Goal: Information Seeking & Learning: Learn about a topic

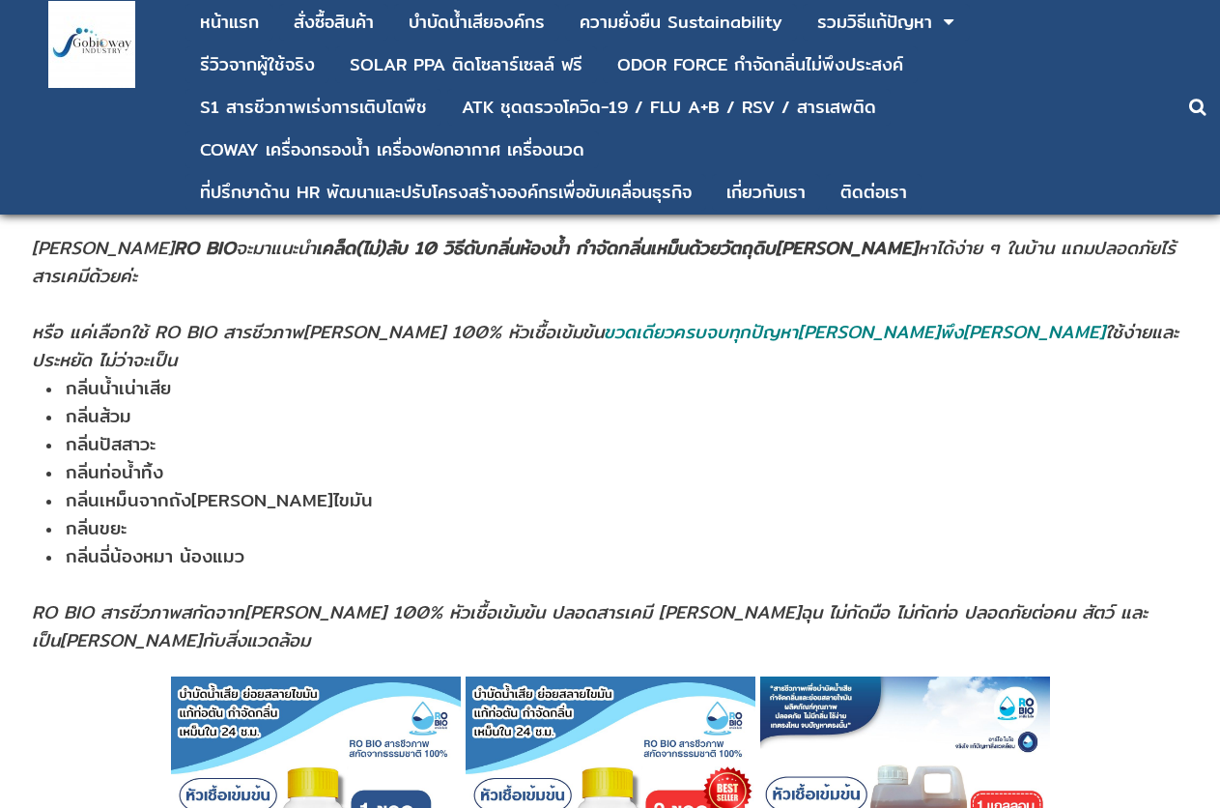
scroll to position [483, 0]
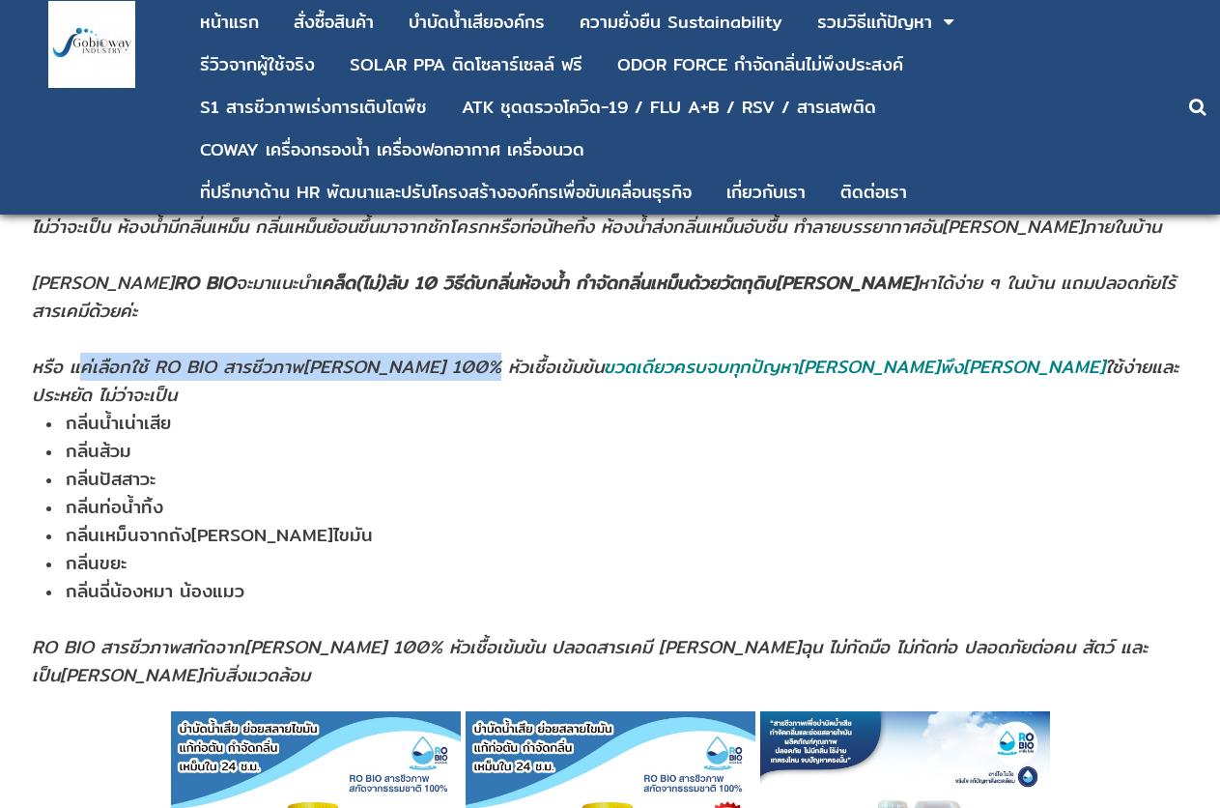
drag, startPoint x: 81, startPoint y: 338, endPoint x: 462, endPoint y: 332, distance: 380.7
click at [462, 353] on span "หรือ แค่เลือกใช้ RO BIO สารชีวภาพ[PERSON_NAME] 100% หัวเชื้อเข้มข้น ขวดเดียวครบ…" at bounding box center [605, 381] width 1147 height 56
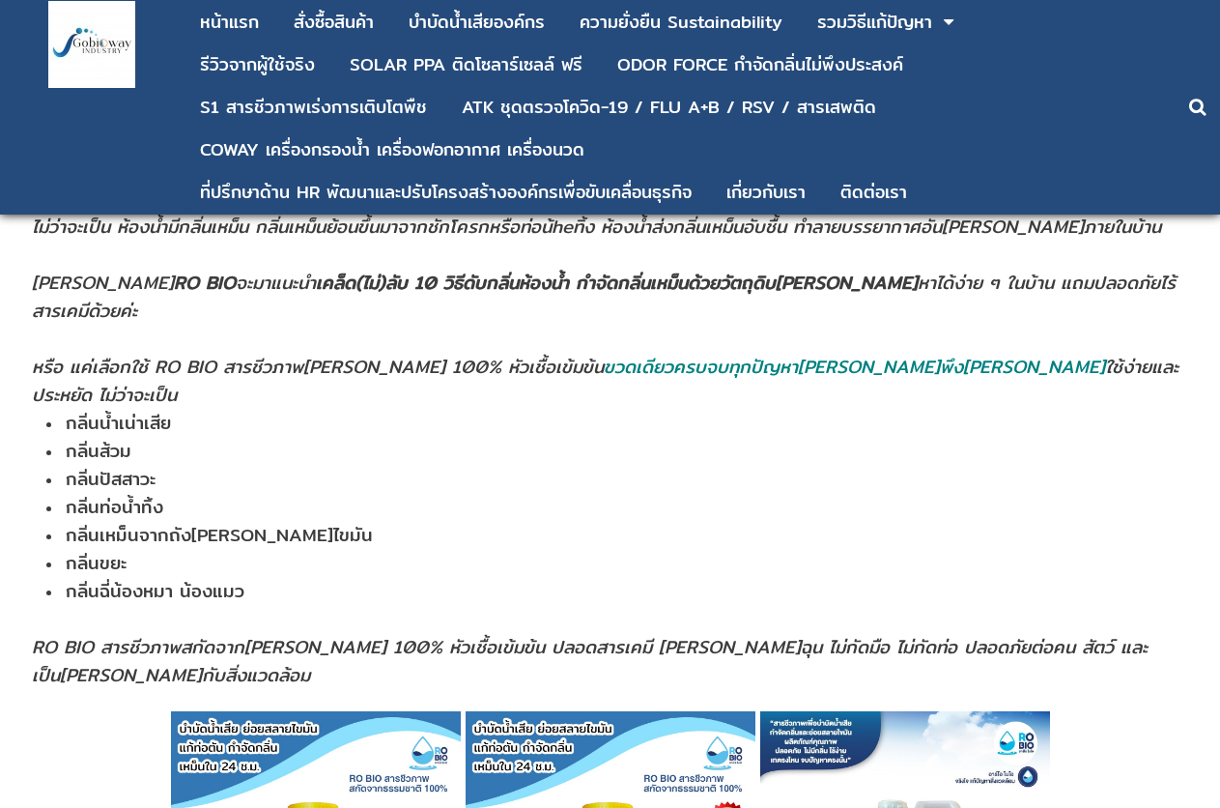
click at [191, 409] on li "กลิ่นน้ำเน่าเสีย" at bounding box center [618, 423] width 1145 height 28
drag, startPoint x: 431, startPoint y: 330, endPoint x: 650, endPoint y: 338, distance: 219.4
click at [635, 353] on span "หรือ แค่เลือกใช้ RO BIO สารชีวภาพ[PERSON_NAME] 100% หัวเชื้อเข้มข้น ขวดเดียวครบ…" at bounding box center [605, 381] width 1147 height 56
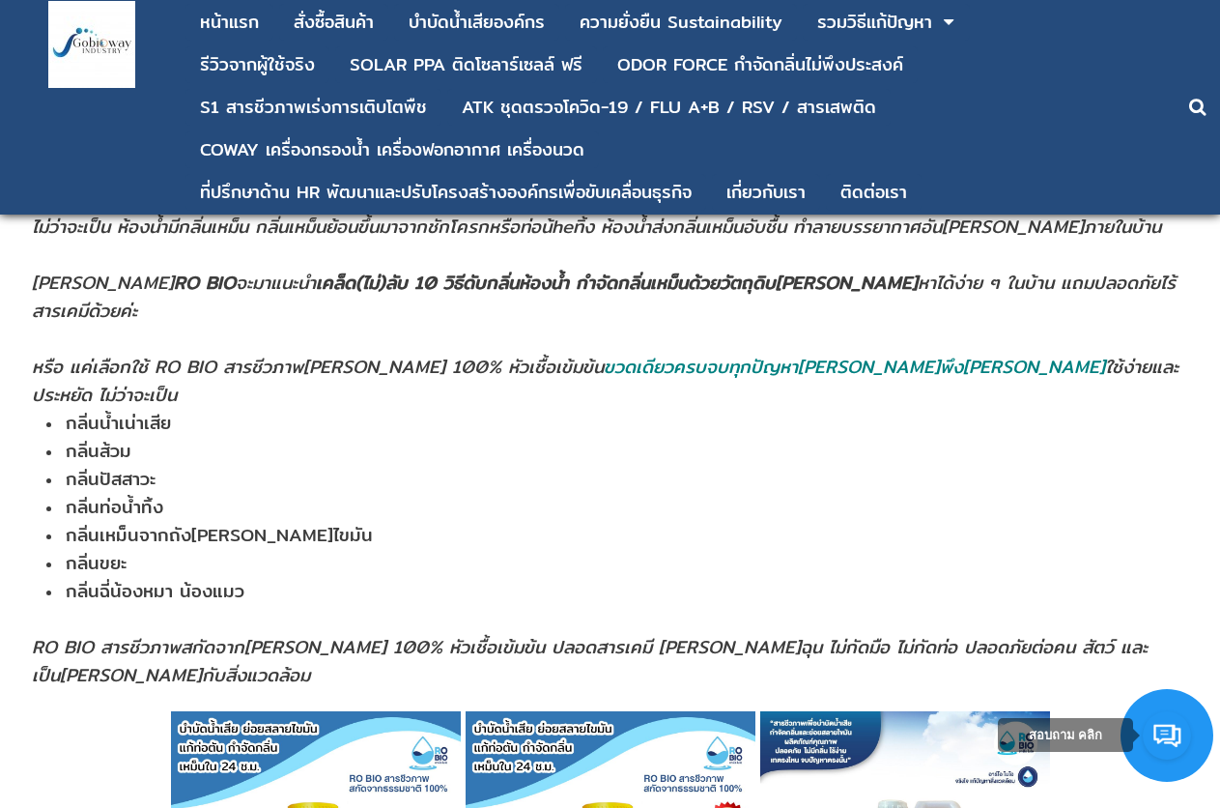
click at [638, 437] on li "กลิ่นส้วม" at bounding box center [618, 451] width 1145 height 28
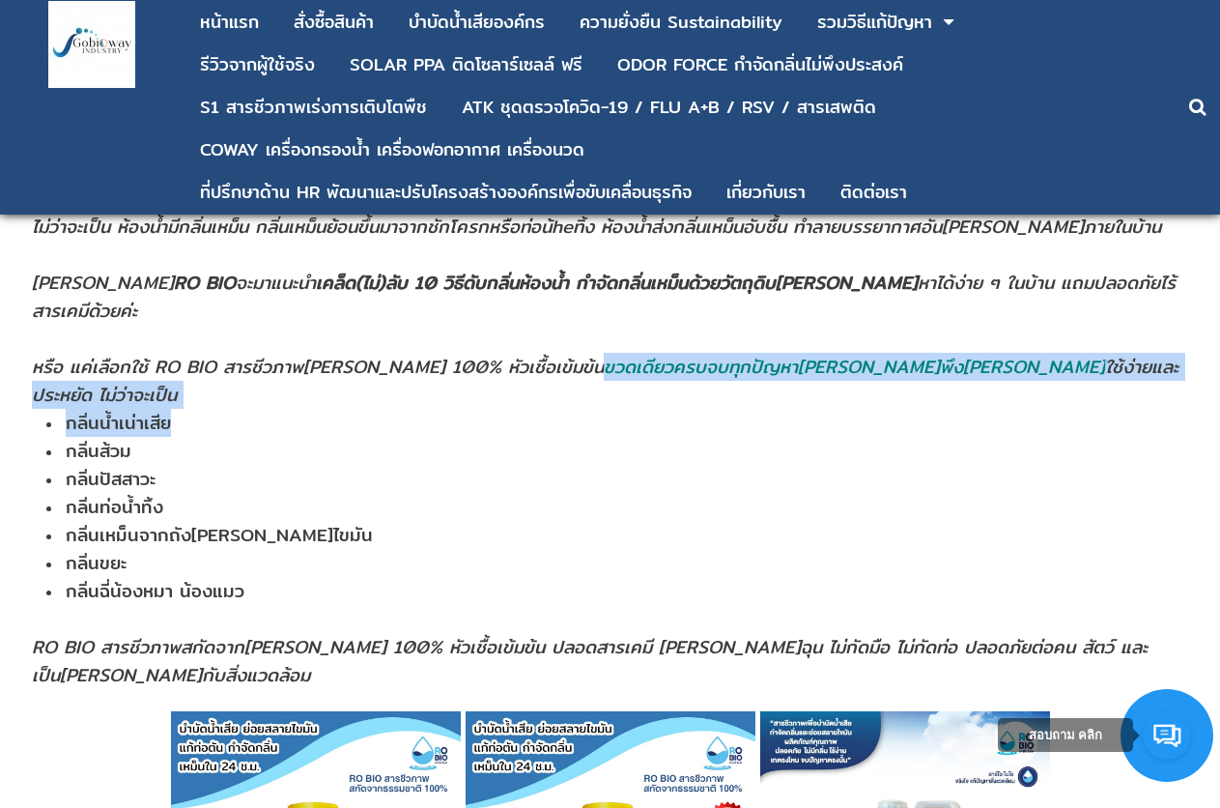
drag, startPoint x: 538, startPoint y: 348, endPoint x: 768, endPoint y: 367, distance: 230.7
click at [768, 366] on td "ห้องน้ำมีกลิ่นเหม็นแก้ยังไง ?? สารพัดปัญหาหนักใจของคุณพ่อบ้าน คุณแม่บ้าน ไม่ว่า…" at bounding box center [611, 419] width 1161 height 583
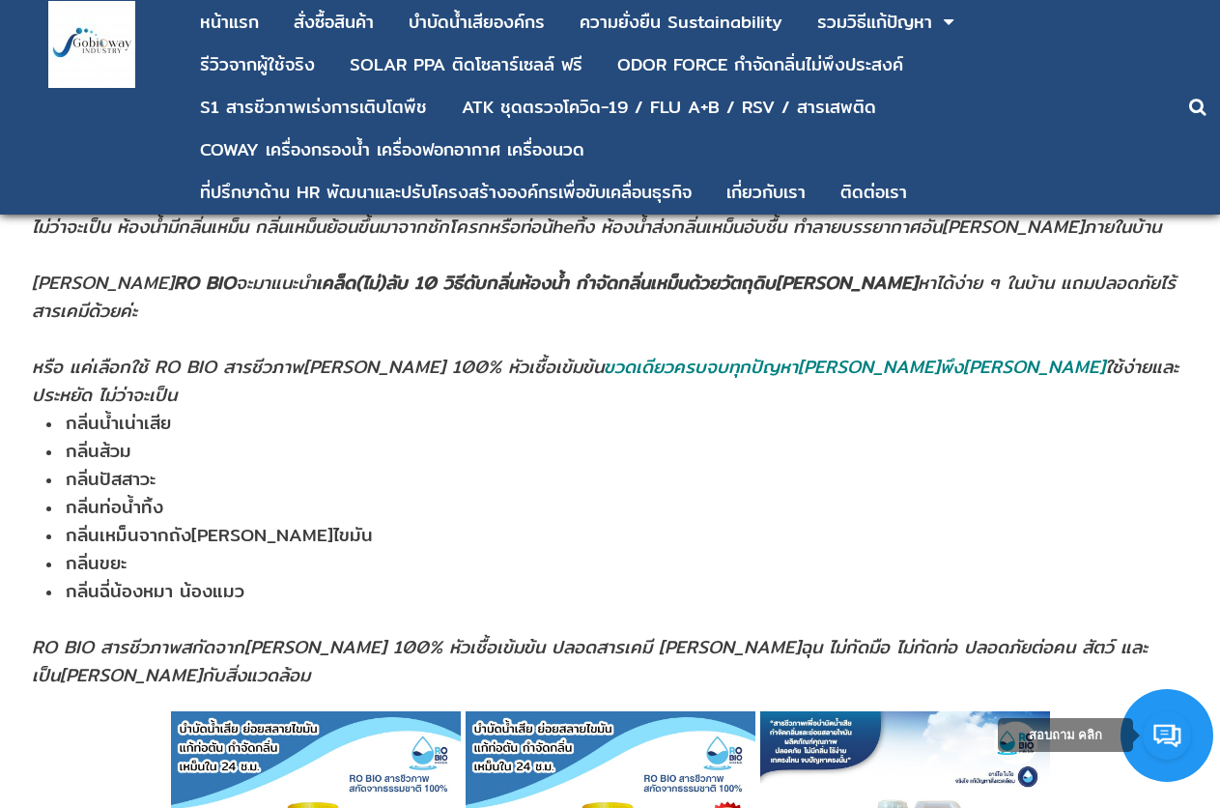
drag, startPoint x: 756, startPoint y: 388, endPoint x: 729, endPoint y: 395, distance: 27.9
click at [753, 437] on li "กลิ่นส้วม" at bounding box center [618, 451] width 1145 height 28
click at [950, 409] on li "กลิ่นน้ำเน่าเสีย" at bounding box center [618, 423] width 1145 height 28
drag, startPoint x: 625, startPoint y: 501, endPoint x: 576, endPoint y: 518, distance: 51.9
click at [624, 549] on li "กลิ่นขยะ" at bounding box center [618, 563] width 1145 height 28
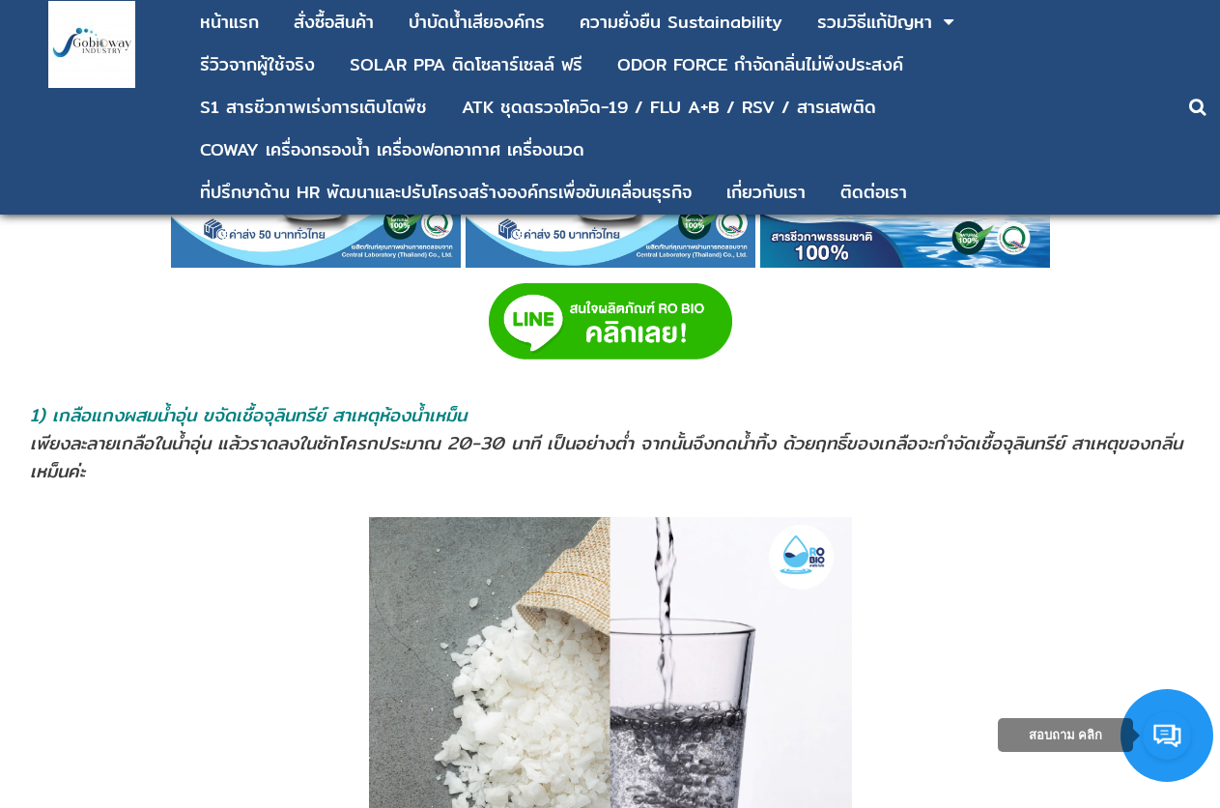
scroll to position [1835, 0]
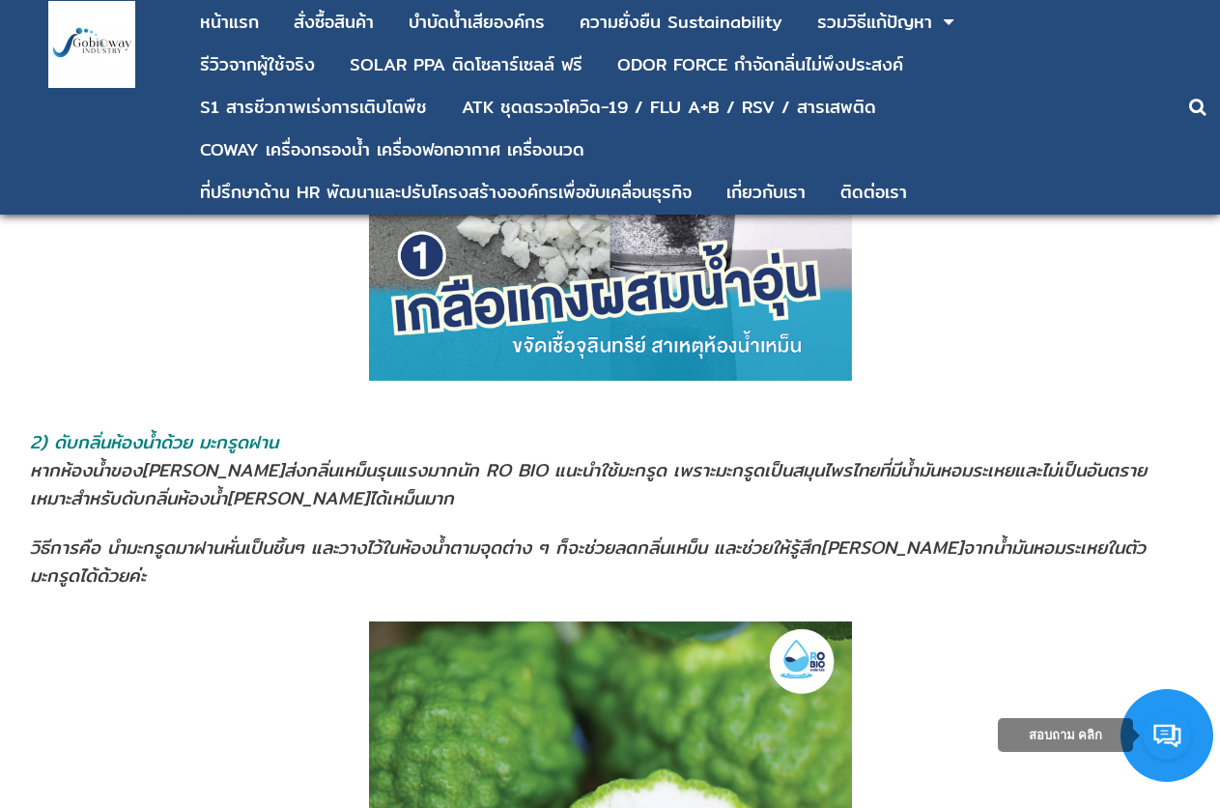
drag, startPoint x: 297, startPoint y: 352, endPoint x: 453, endPoint y: 343, distance: 156.7
click at [385, 456] on span "หากห้องนํ้าของ[PERSON_NAME]ส่งกลิ่นเหม็นรุนแรงมากนัก RO BIO แนะนำใช้มะกรูด เพรา…" at bounding box center [588, 484] width 1117 height 56
drag, startPoint x: 519, startPoint y: 381, endPoint x: 653, endPoint y: 335, distance: 141.7
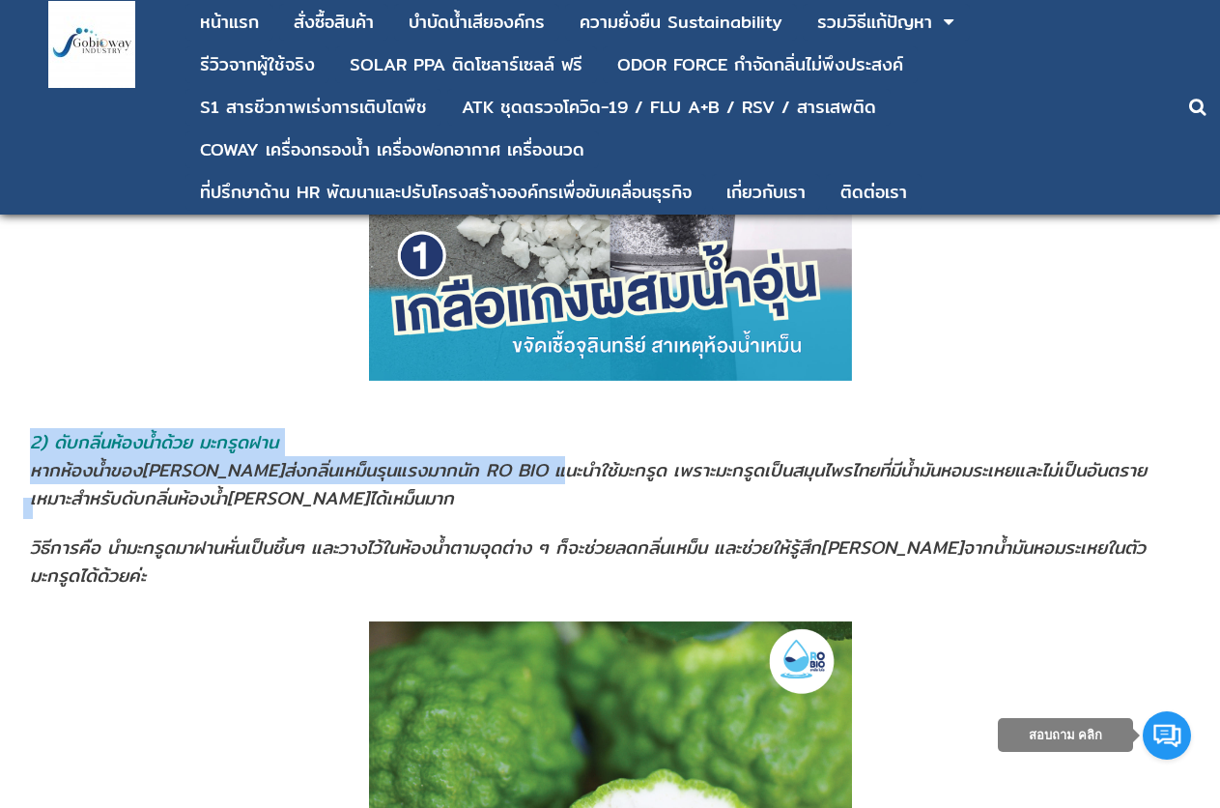
click at [756, 456] on address "หากห้องนํ้าของ[PERSON_NAME]ส่งกลิ่นเหม็นรุนแรงมากนัก RO BIO แนะนำใช้มะกรูด เพรา…" at bounding box center [610, 522] width 1161 height 133
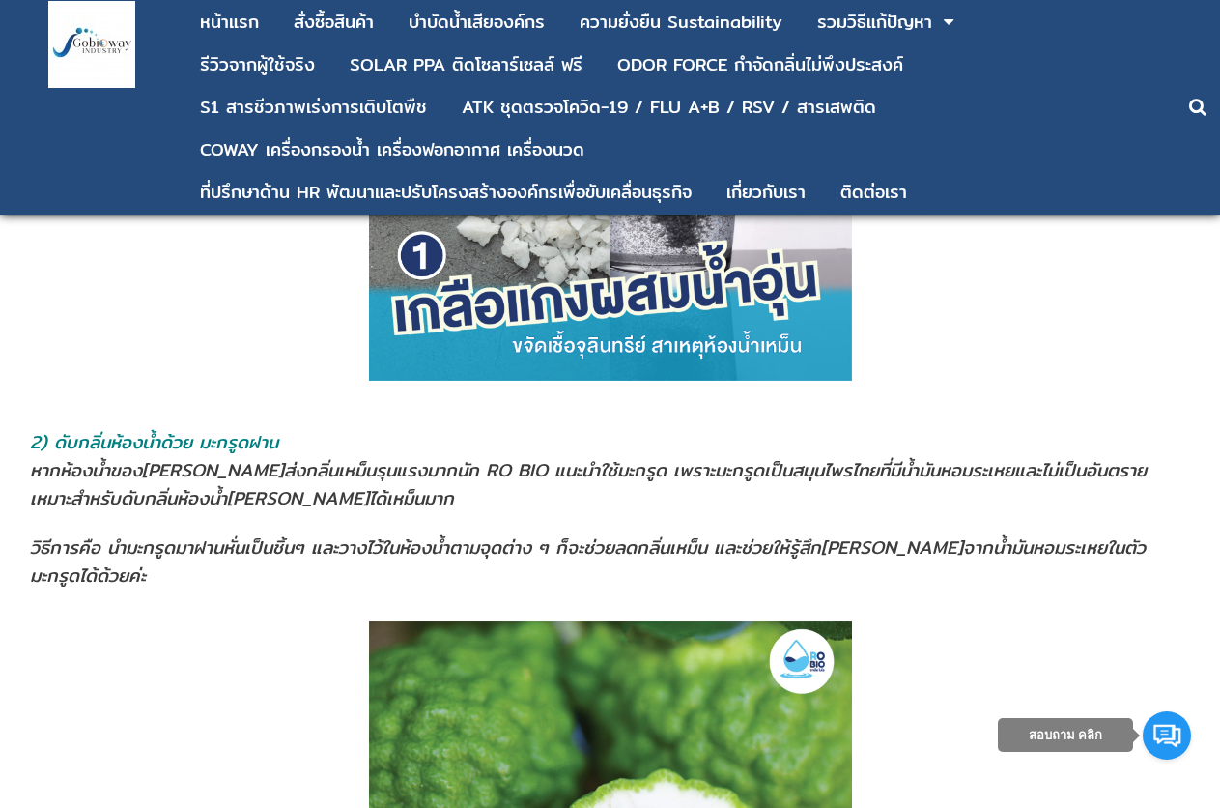
drag, startPoint x: 753, startPoint y: 377, endPoint x: 880, endPoint y: 361, distance: 127.5
click at [805, 456] on span "หากห้องนํ้าของ[PERSON_NAME]ส่งกลิ่นเหม็นรุนแรงมากนัก RO BIO แนะนำใช้มะกรูด เพรา…" at bounding box center [588, 484] width 1117 height 56
click at [884, 456] on span "หากห้องนํ้าของ[PERSON_NAME]ส่งกลิ่นเหม็นรุนแรงมากนัก RO BIO แนะนำใช้มะกรูด เพรา…" at bounding box center [588, 484] width 1117 height 56
click at [878, 456] on span "หากห้องนํ้าของ[PERSON_NAME]ส่งกลิ่นเหม็นรุนแรงมากนัก RO BIO แนะนำใช้มะกรูด เพรา…" at bounding box center [588, 484] width 1117 height 56
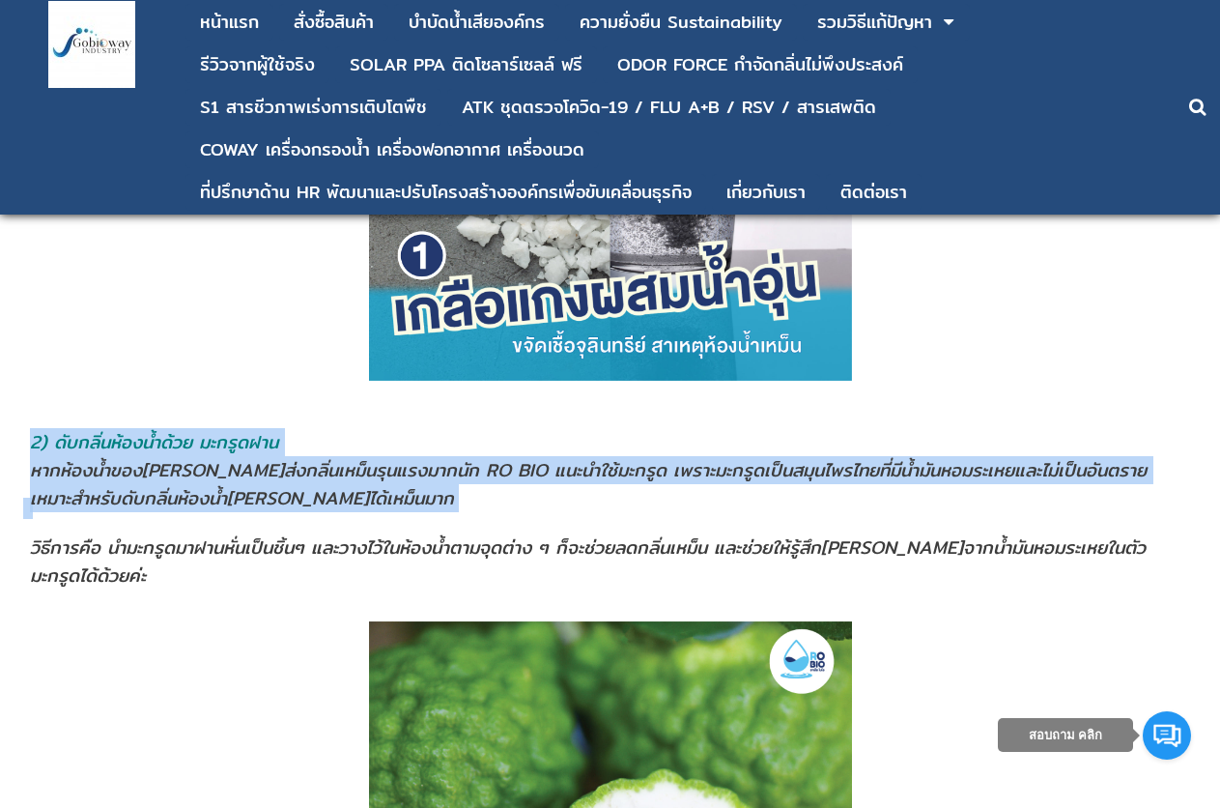
drag, startPoint x: 19, startPoint y: 407, endPoint x: 246, endPoint y: 442, distance: 229.8
click at [218, 456] on address "หากห้องนํ้าของ[PERSON_NAME]ส่งกลิ่นเหม็นรุนแรงมากนัก RO BIO แนะนำใช้มะกรูด เพรา…" at bounding box center [610, 522] width 1161 height 133
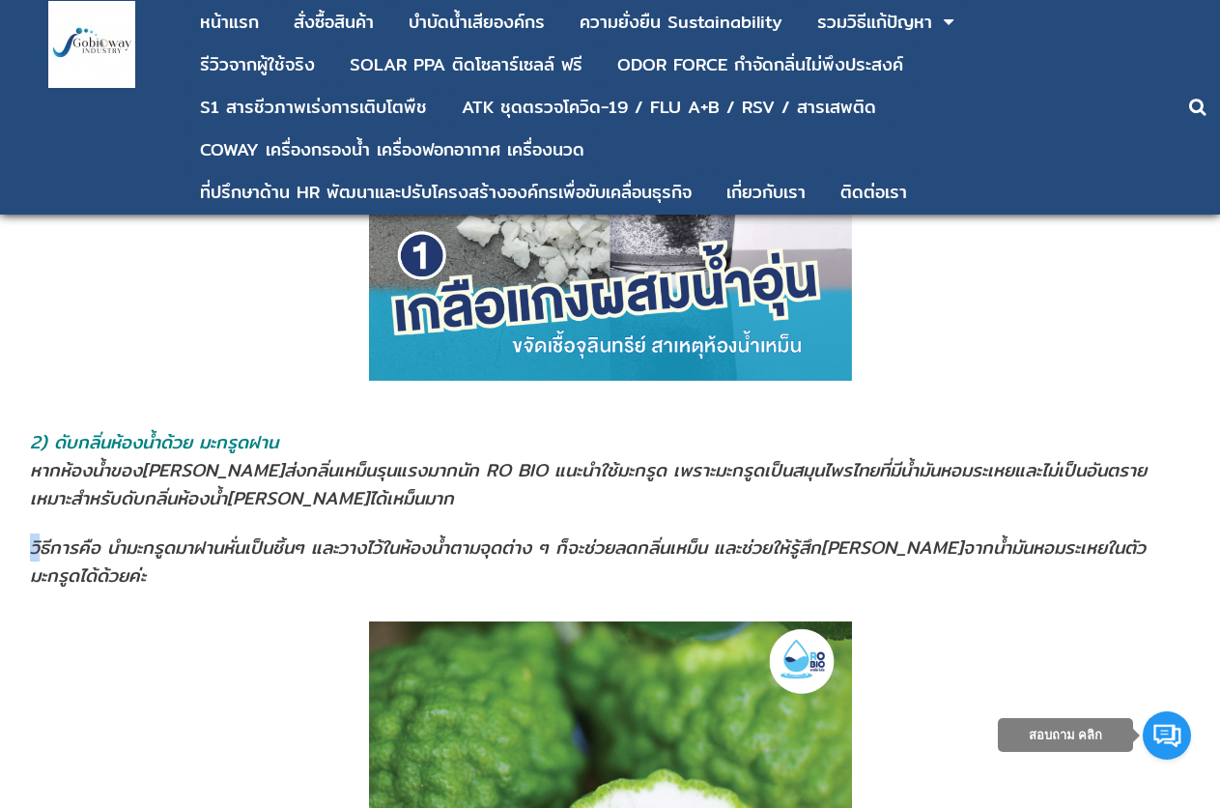
drag, startPoint x: 33, startPoint y: 467, endPoint x: 275, endPoint y: 492, distance: 243.8
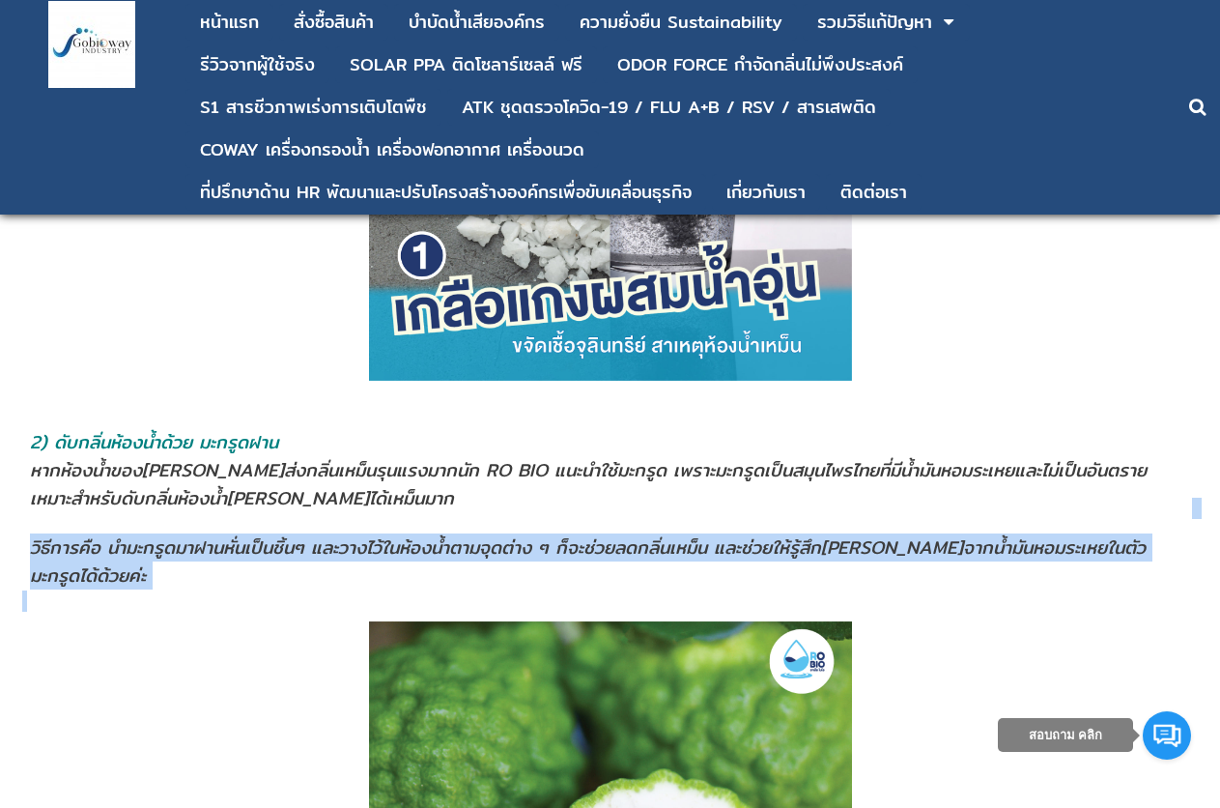
click at [157, 590] on p at bounding box center [610, 600] width 1177 height 21
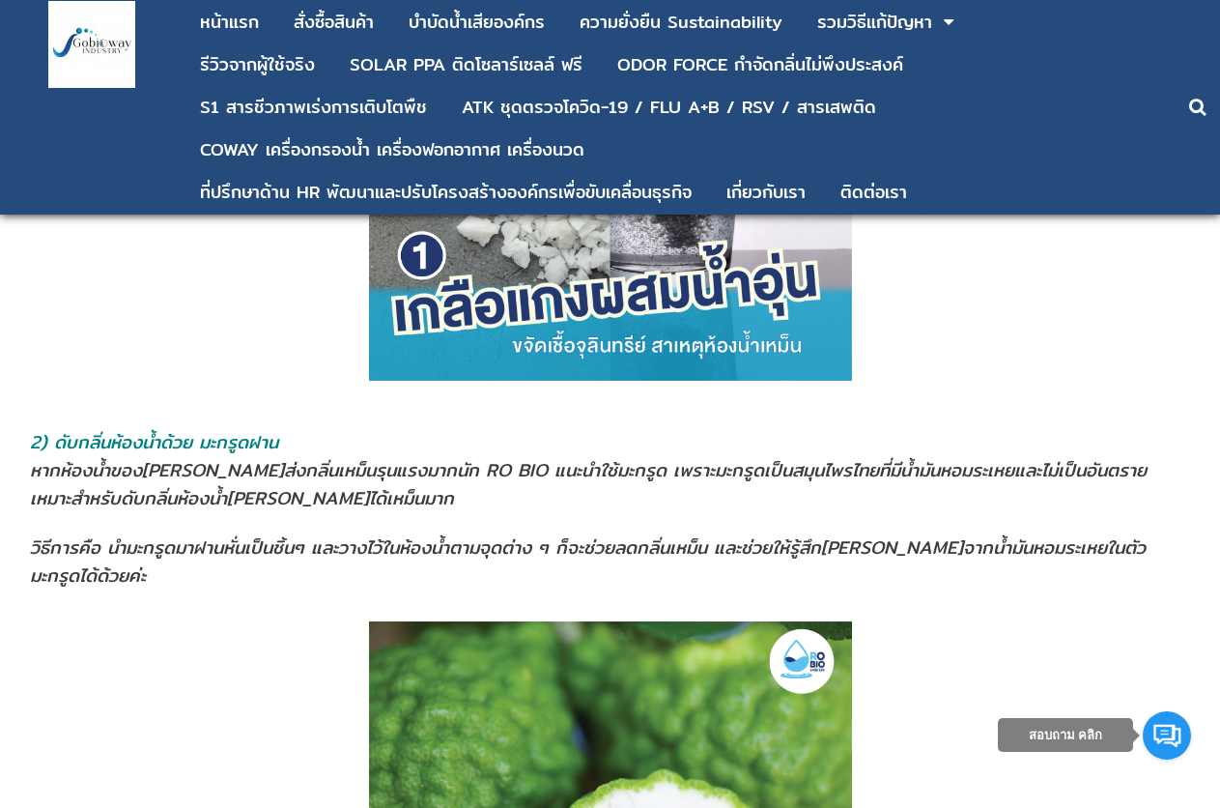
drag, startPoint x: 152, startPoint y: 471, endPoint x: 502, endPoint y: 463, distance: 350.8
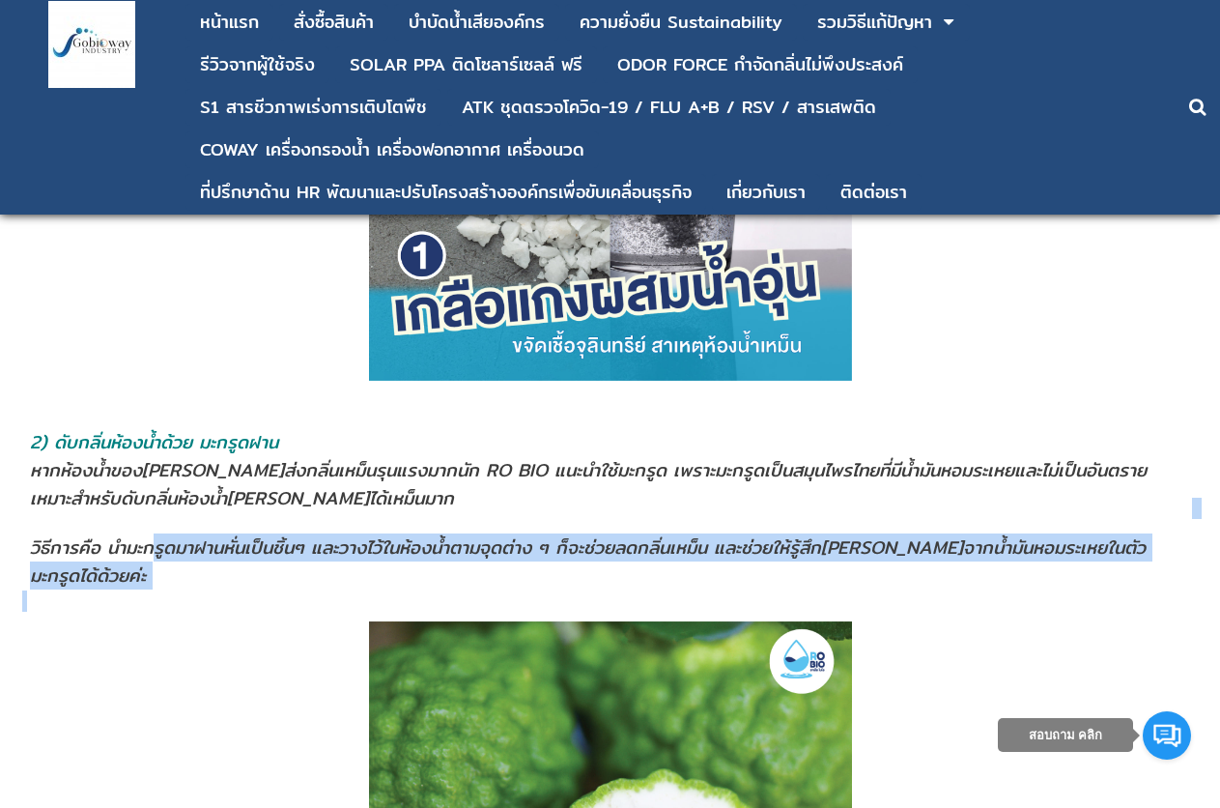
click at [228, 533] on span "วิธีการคือ นำมะกรูดมาฝานหั่นเป็นชิ้นๆ และวางไว้ในห้องนํ้าตามจุดต่าง ๆ ก็จะช่วยล…" at bounding box center [588, 561] width 1116 height 56
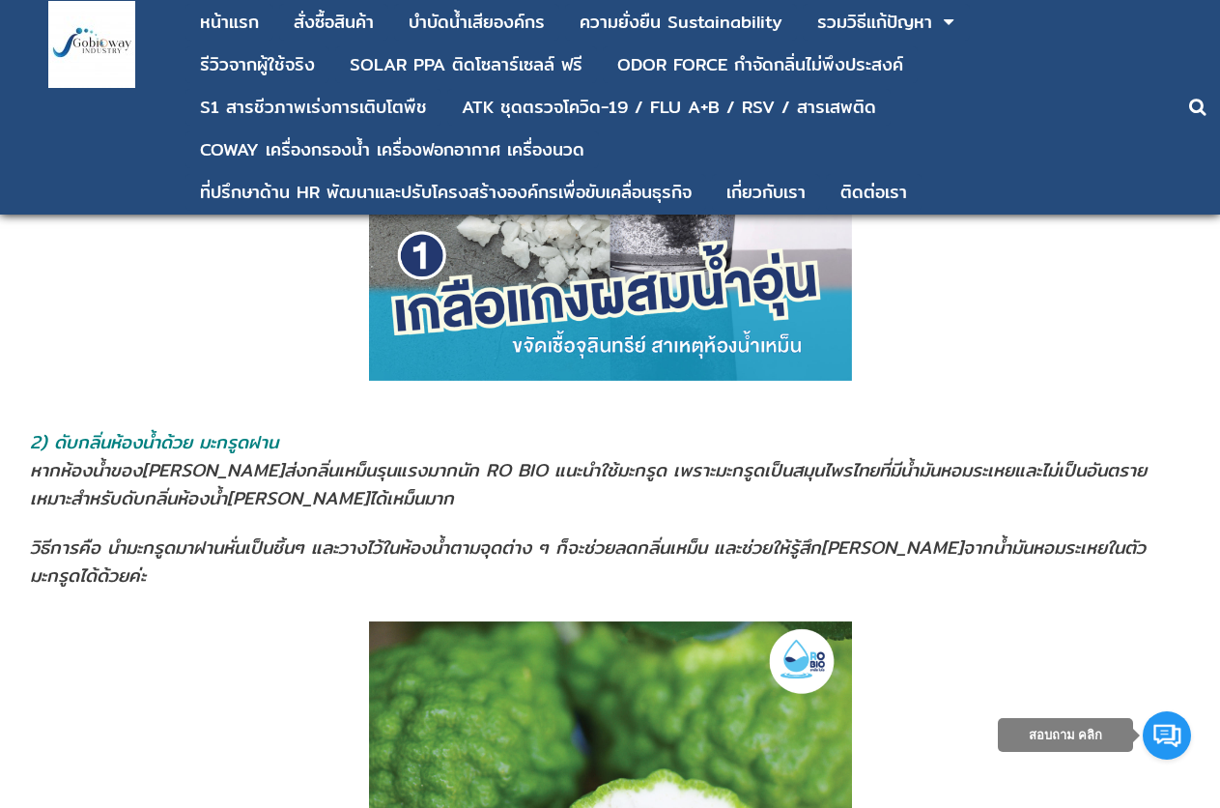
click at [272, 533] on span "วิธีการคือ นำมะกรูดมาฝานหั่นเป็นชิ้นๆ และวางไว้ในห้องนํ้าตามจุดต่าง ๆ ก็จะช่วยล…" at bounding box center [588, 561] width 1116 height 56
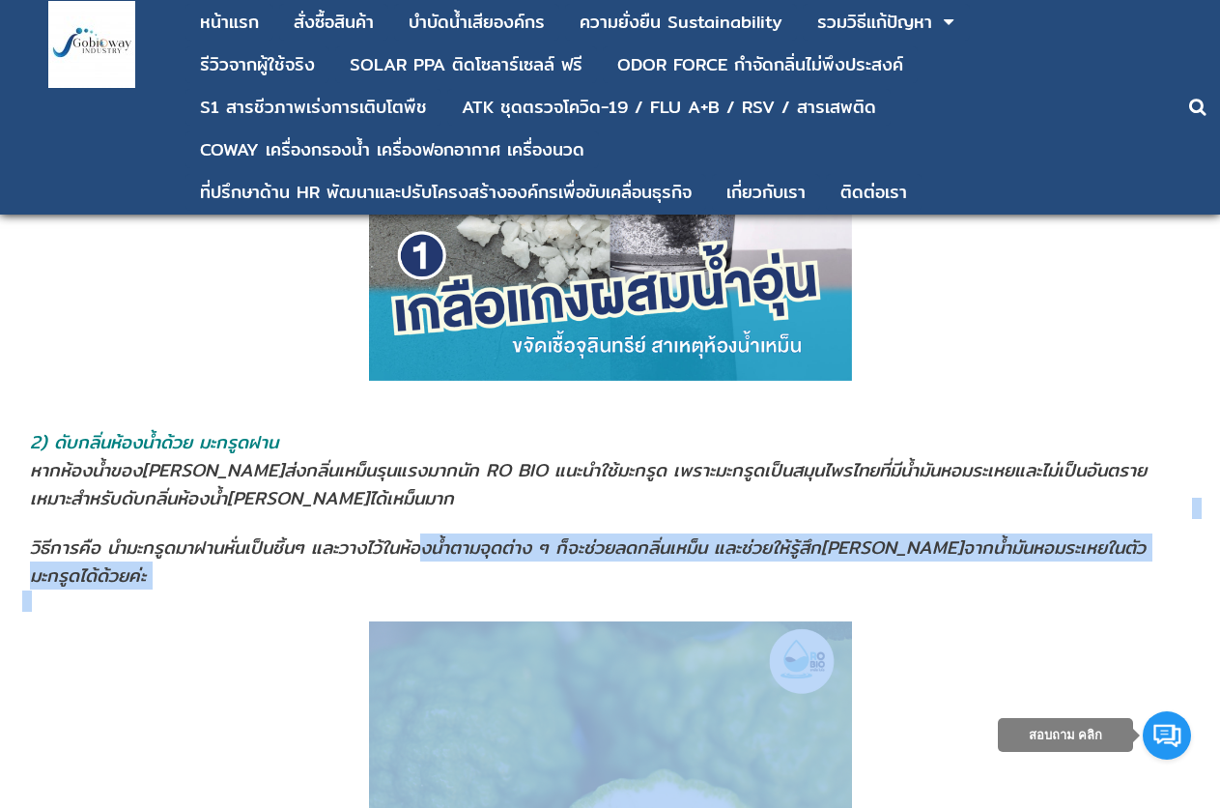
drag, startPoint x: 609, startPoint y: 502, endPoint x: 745, endPoint y: 528, distance: 138.7
click at [567, 533] on span "วิธีการคือ นำมะกรูดมาฝานหั่นเป็นชิ้นๆ และวางไว้ในห้องนํ้าตามจุดต่าง ๆ ก็จะช่วยล…" at bounding box center [588, 561] width 1116 height 56
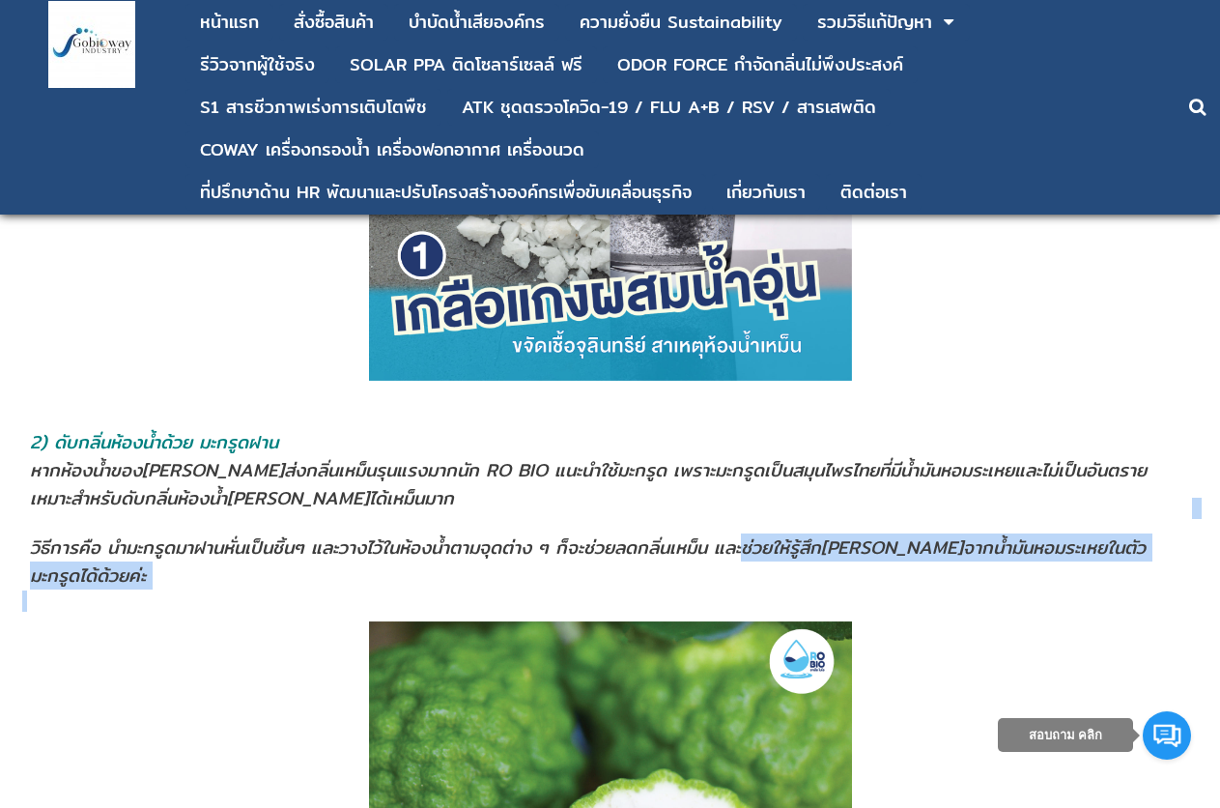
drag, startPoint x: 752, startPoint y: 474, endPoint x: 1069, endPoint y: 480, distance: 317.9
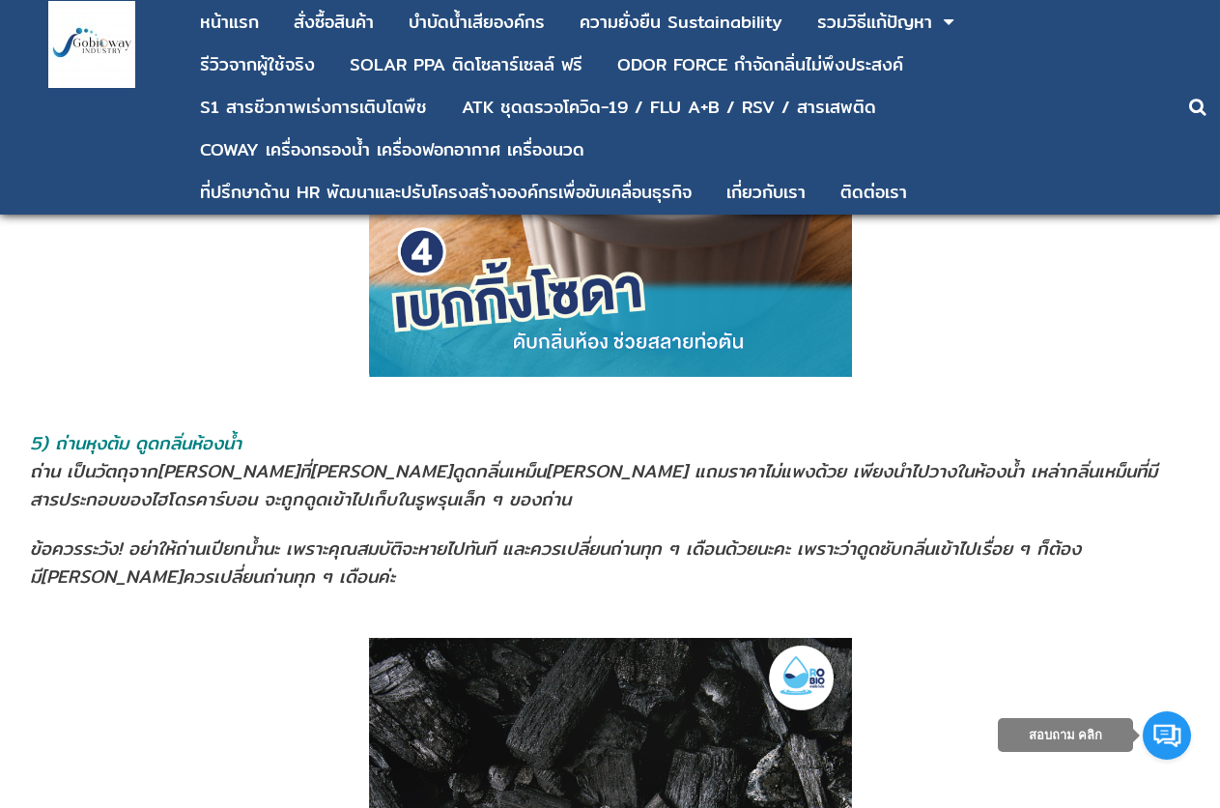
scroll to position [3961, 0]
